Goal: Information Seeking & Learning: Learn about a topic

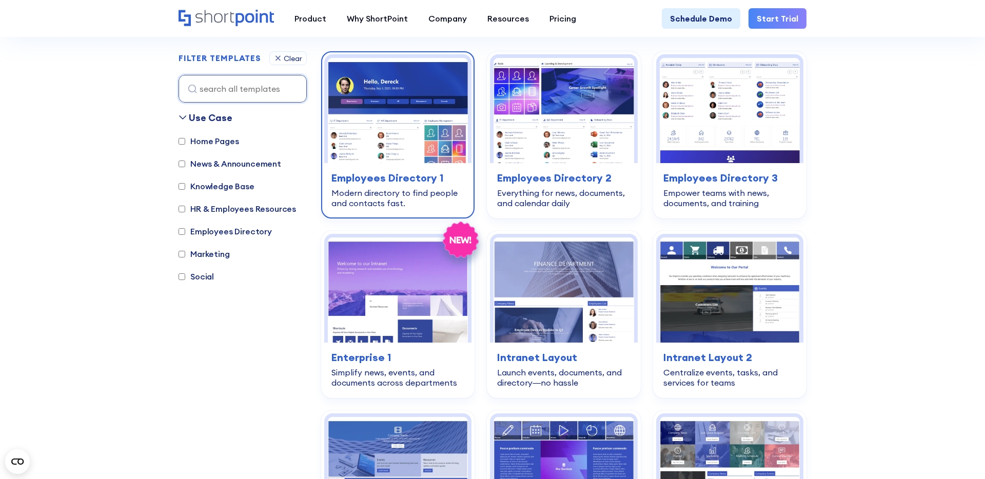
click at [412, 138] on img at bounding box center [398, 110] width 140 height 105
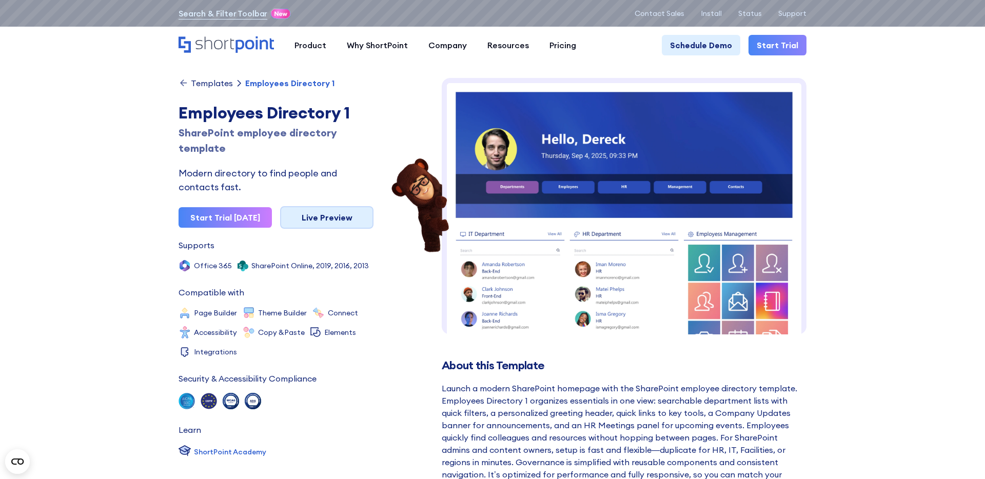
click at [333, 217] on link "Live Preview" at bounding box center [326, 217] width 93 height 23
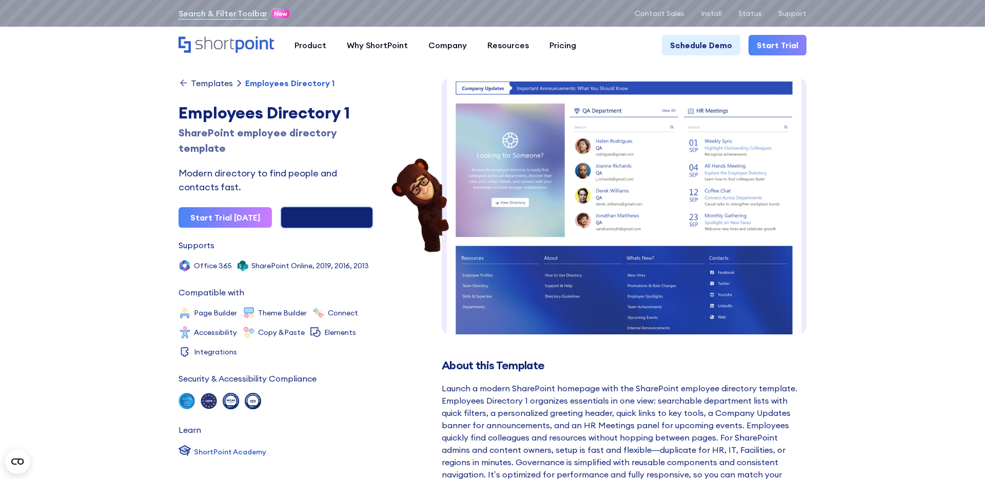
scroll to position [301, 0]
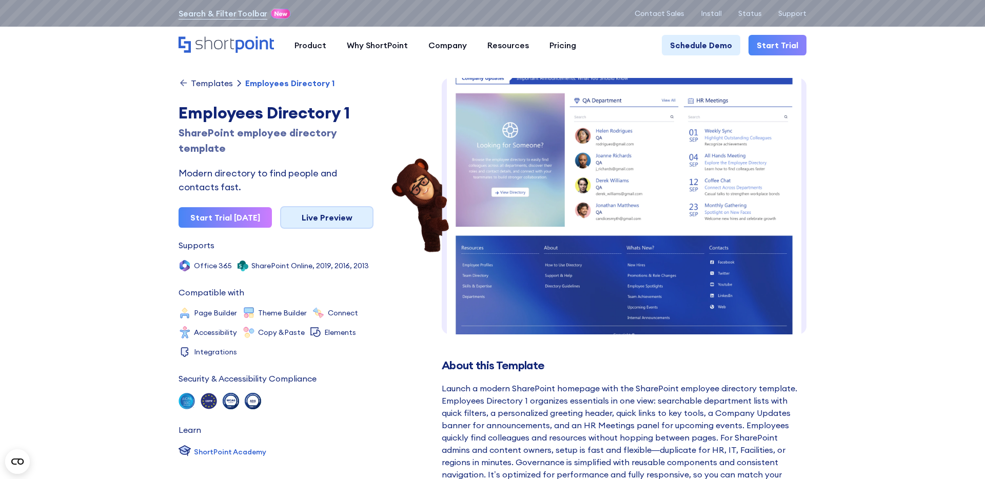
click at [334, 219] on link "Live Preview" at bounding box center [326, 217] width 93 height 23
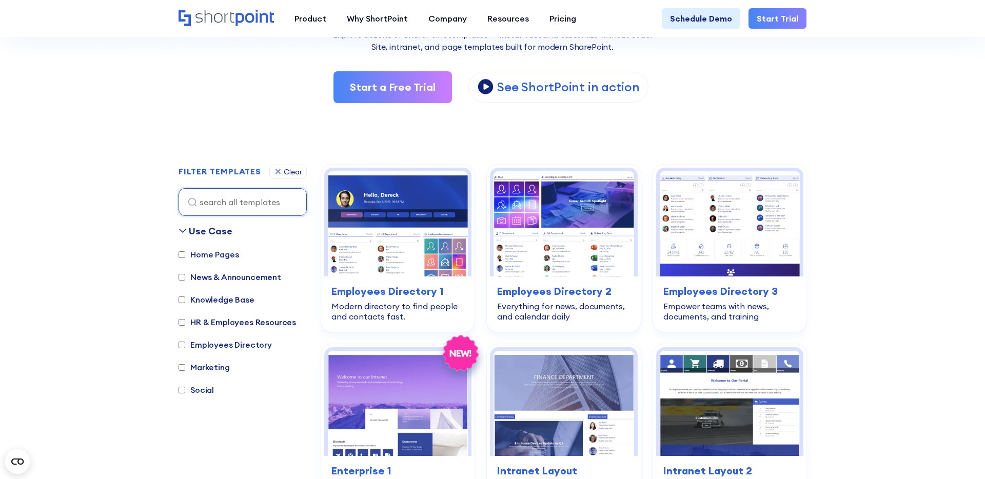
scroll to position [186, 0]
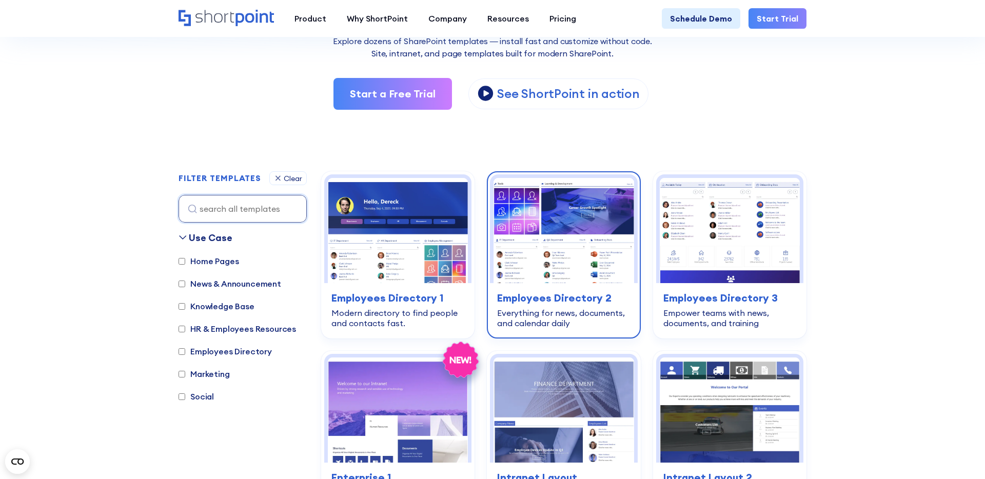
click at [560, 251] on img at bounding box center [564, 230] width 140 height 105
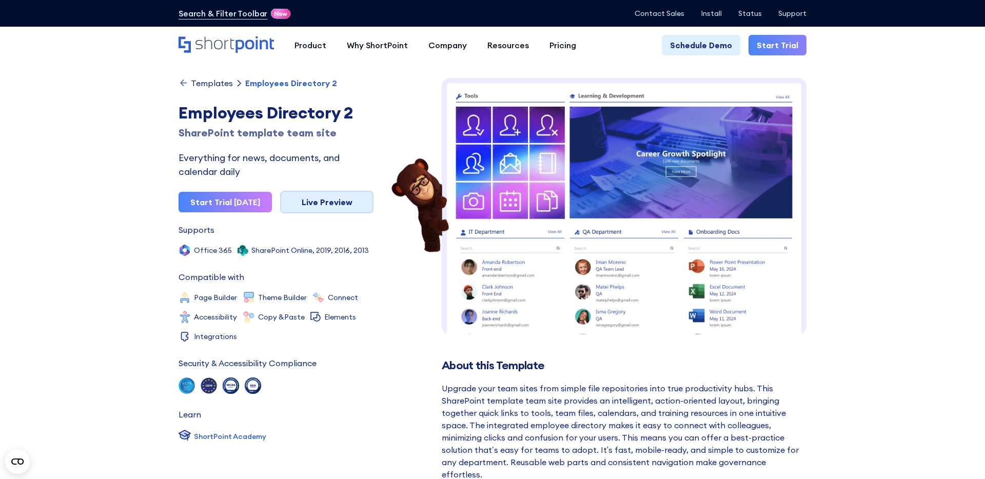
click at [325, 204] on link "Live Preview" at bounding box center [326, 202] width 93 height 23
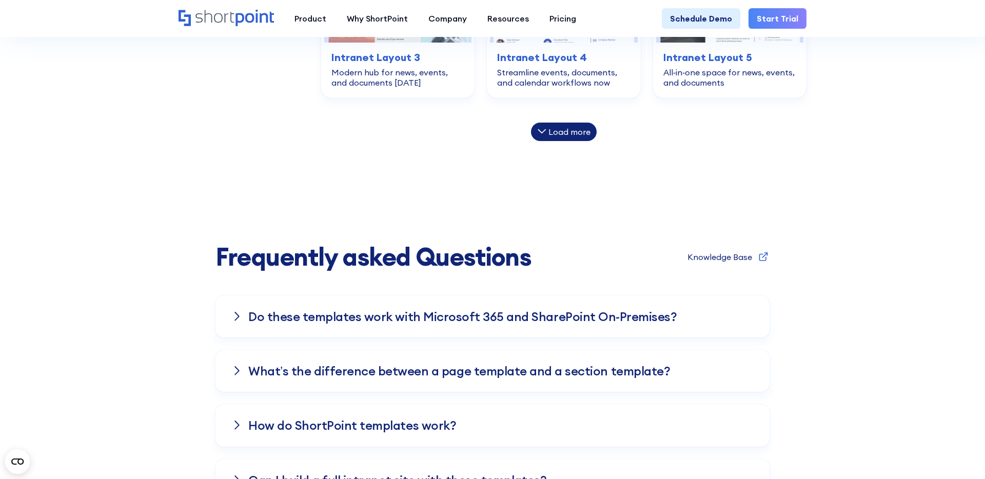
scroll to position [799, 0]
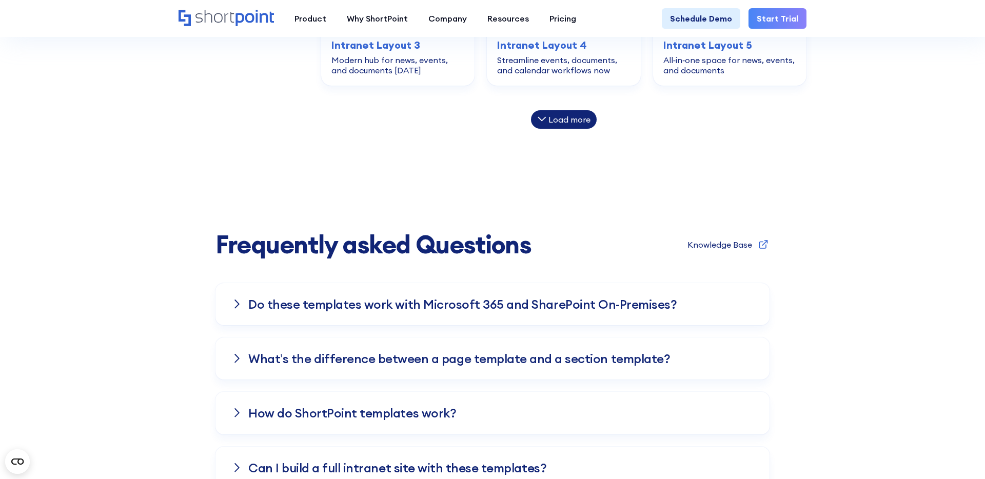
click at [538, 116] on icon at bounding box center [541, 118] width 9 height 9
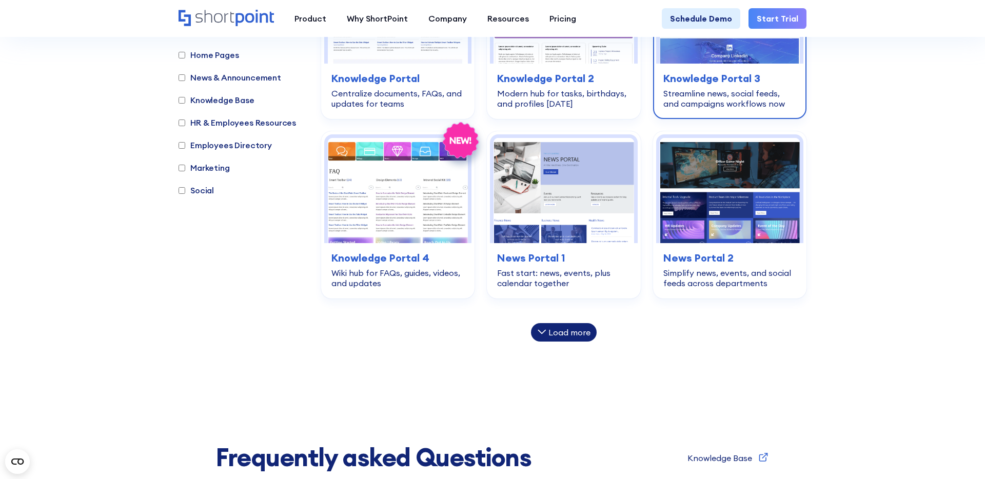
scroll to position [946, 0]
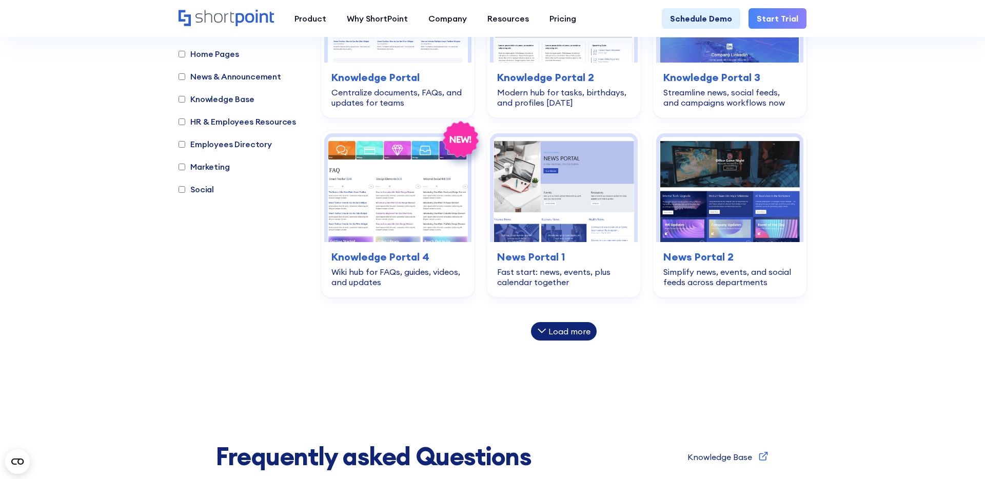
click at [579, 336] on div "Load more" at bounding box center [570, 331] width 42 height 8
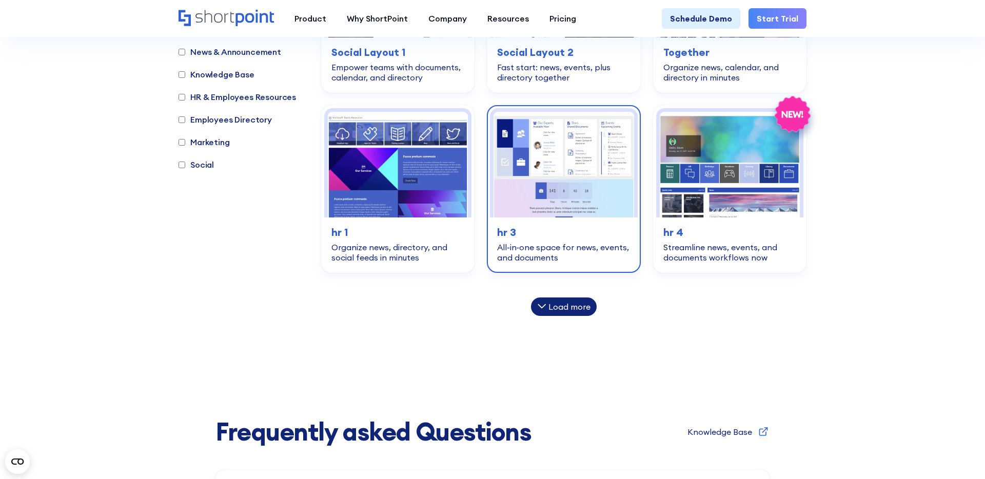
scroll to position [1336, 0]
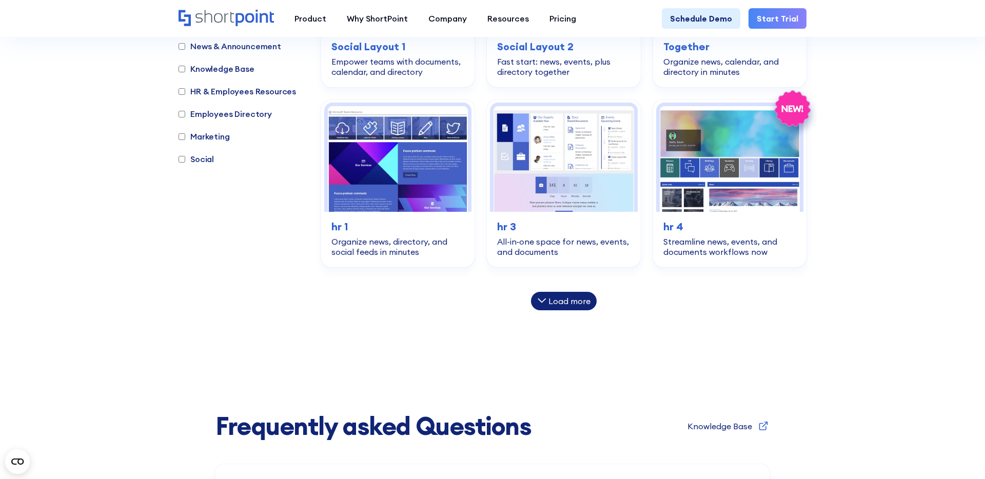
click at [579, 294] on div "Load more" at bounding box center [564, 301] width 66 height 18
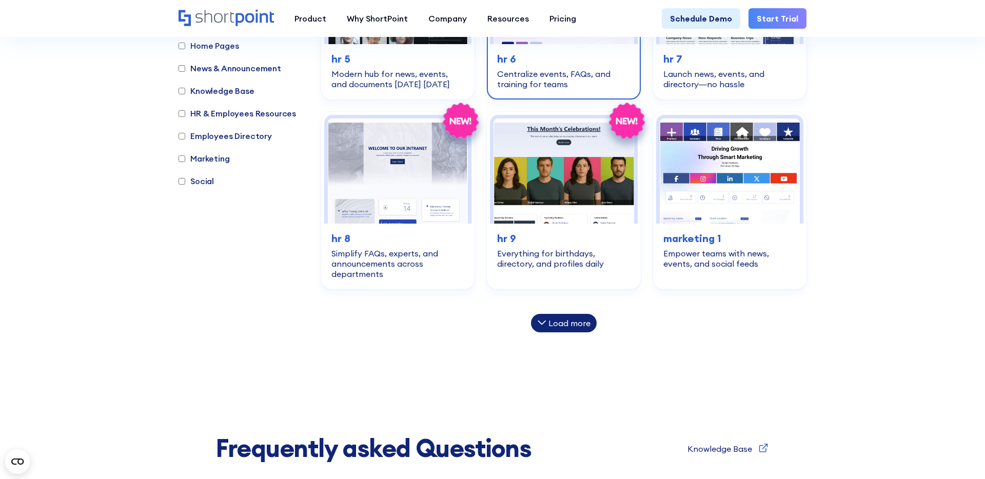
scroll to position [1685, 0]
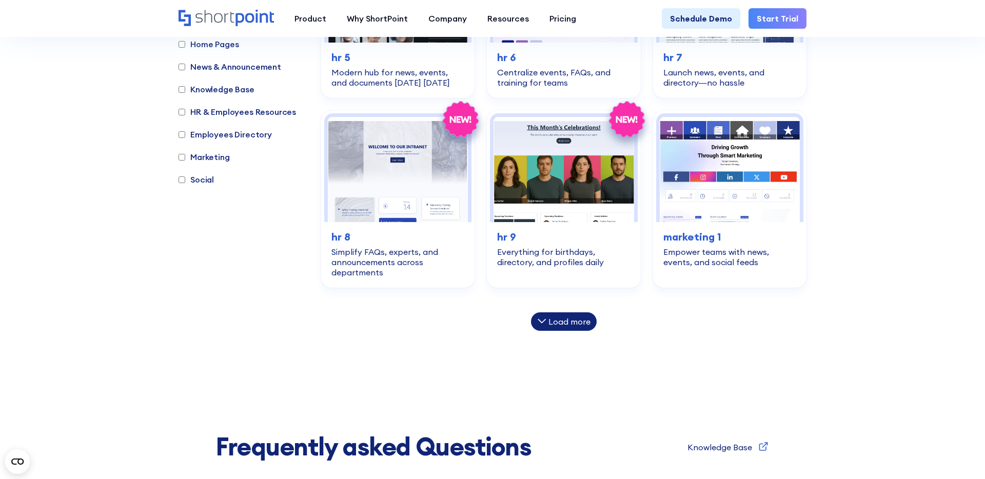
click at [579, 323] on div "Load more" at bounding box center [570, 322] width 42 height 8
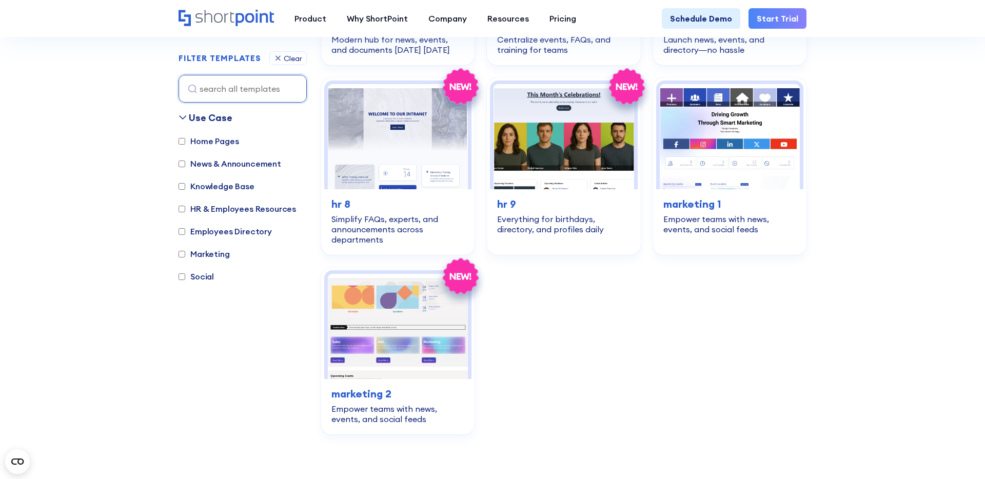
scroll to position [1707, 0]
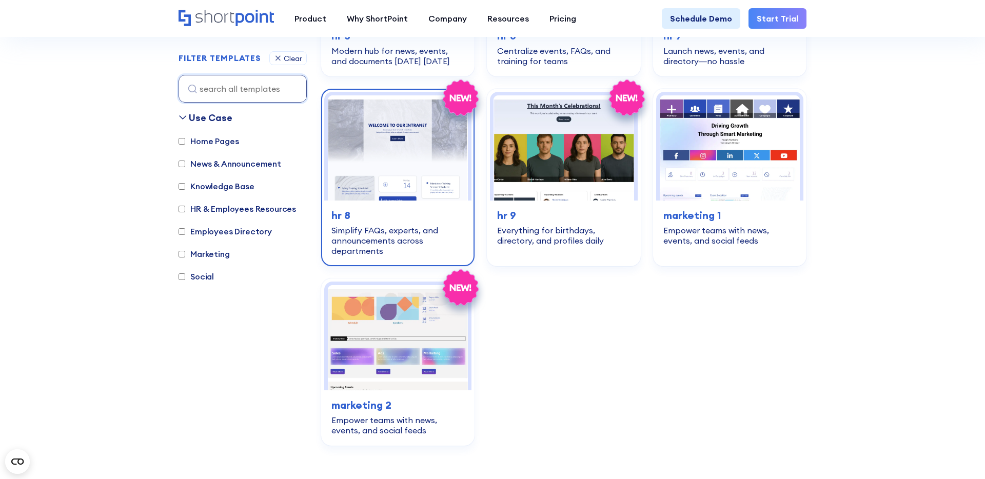
click at [377, 150] on img at bounding box center [398, 147] width 140 height 105
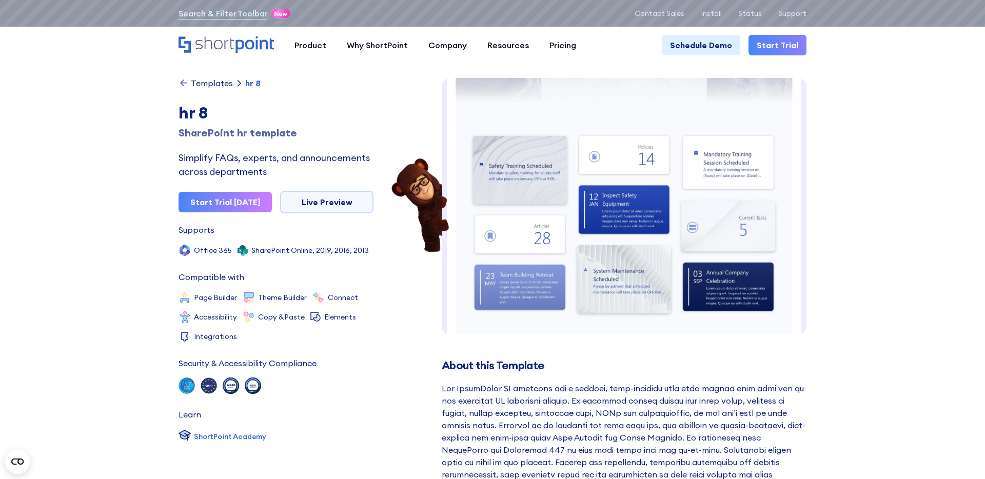
scroll to position [158, 0]
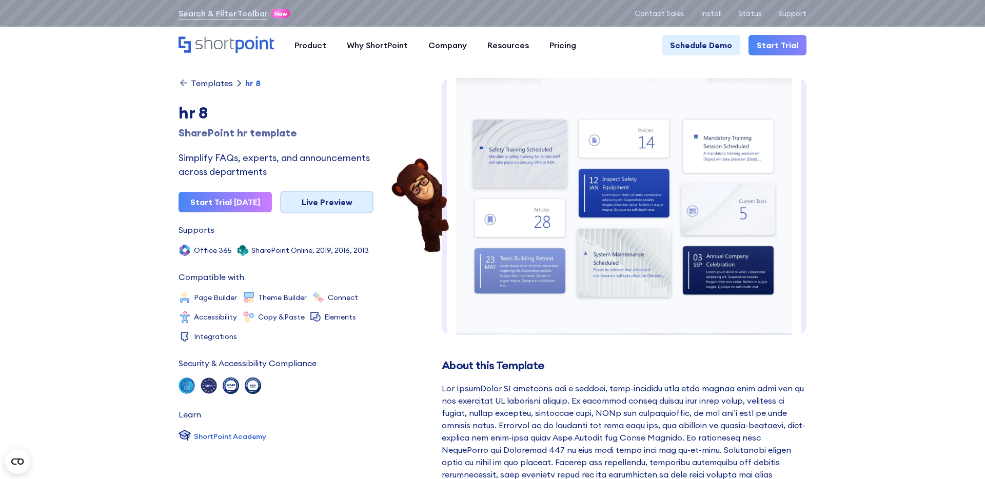
click at [296, 198] on link "Live Preview" at bounding box center [326, 202] width 93 height 23
